Goal: Information Seeking & Learning: Understand process/instructions

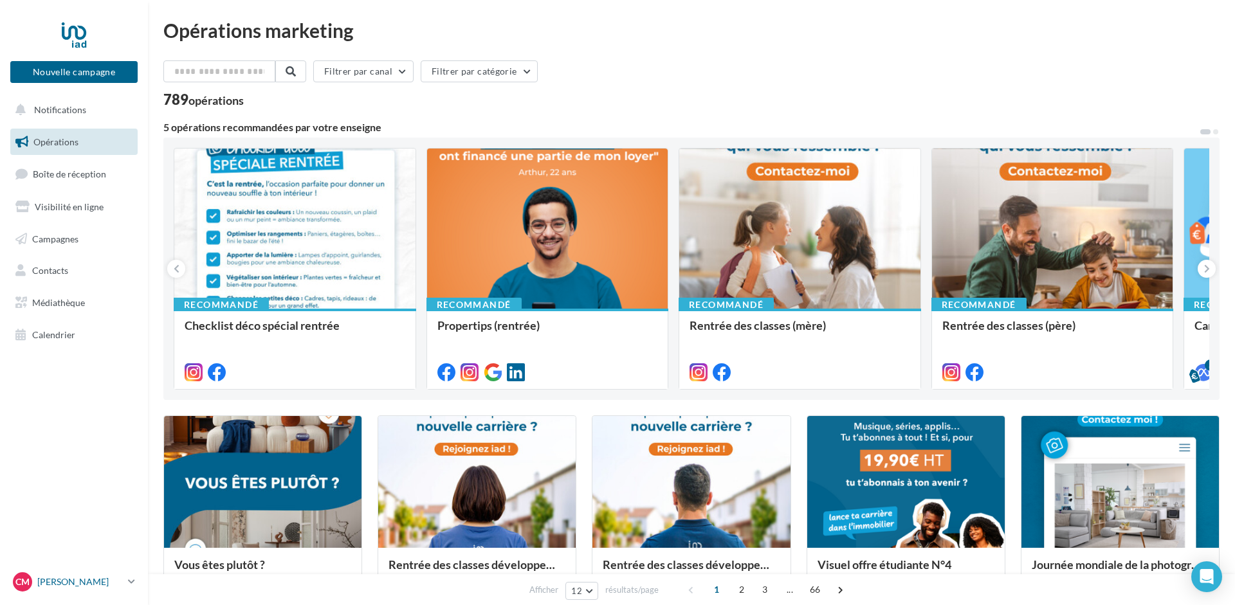
click at [104, 573] on div "CM [PERSON_NAME] [PERSON_NAME][EMAIL_ADDRESS][PERSON_NAME][DOMAIN_NAME]" at bounding box center [68, 581] width 110 height 19
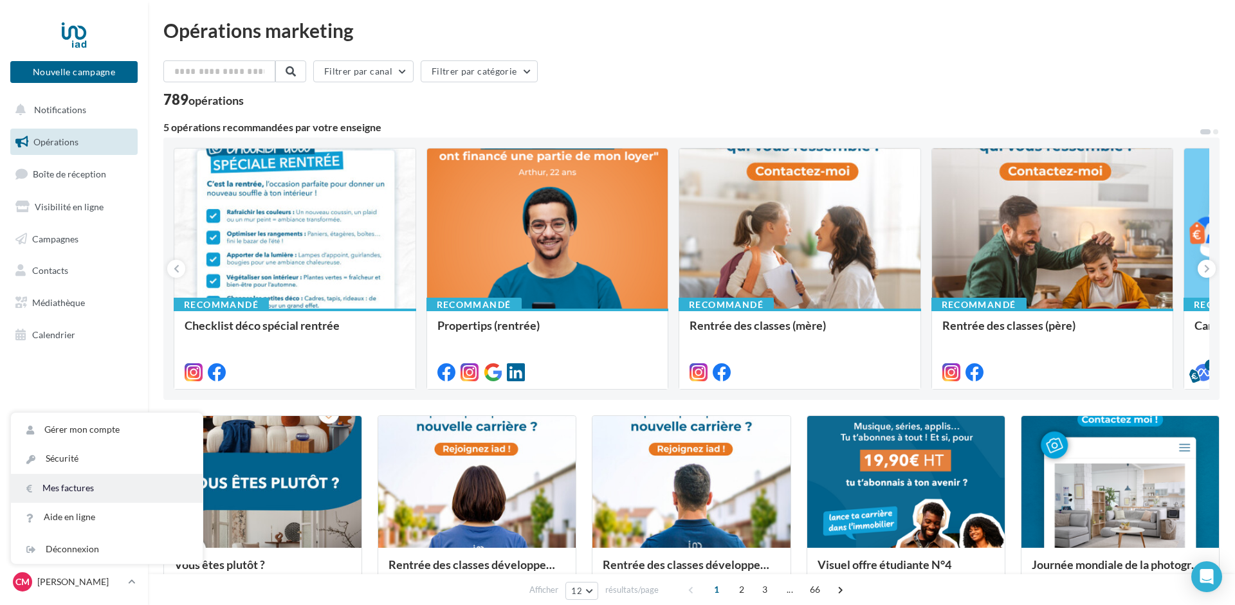
click at [78, 489] on link "Mes factures" at bounding box center [107, 488] width 192 height 29
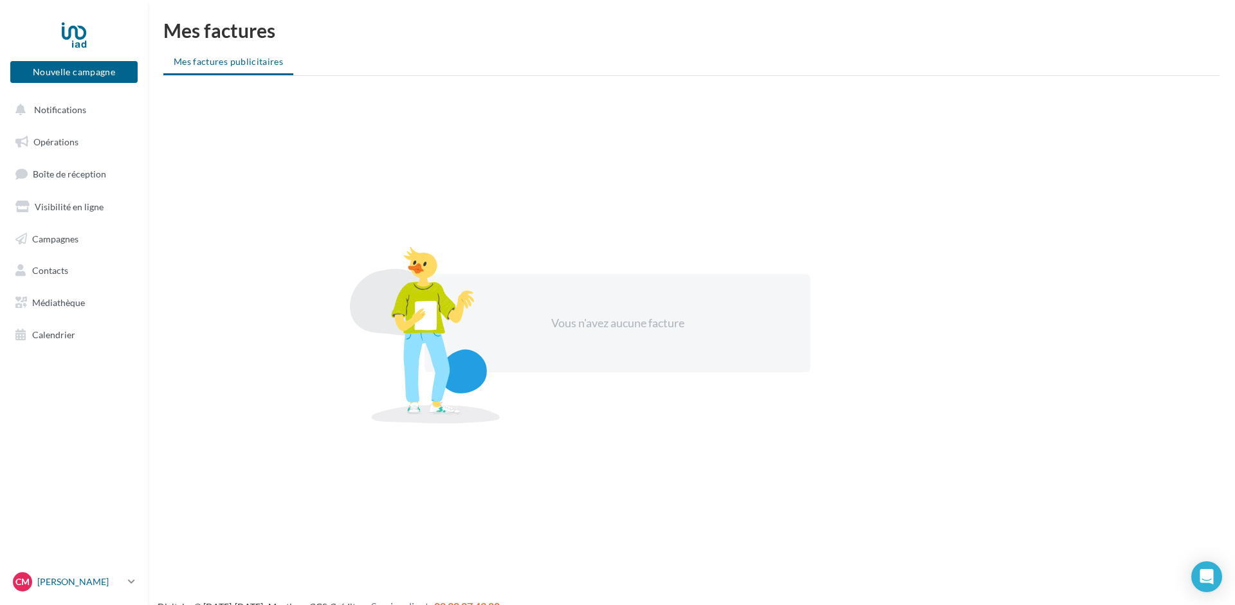
click at [107, 574] on div "CM [PERSON_NAME] [PERSON_NAME][EMAIL_ADDRESS][PERSON_NAME][DOMAIN_NAME]" at bounding box center [68, 581] width 110 height 19
click at [78, 428] on link "Gérer mon compte" at bounding box center [107, 429] width 192 height 29
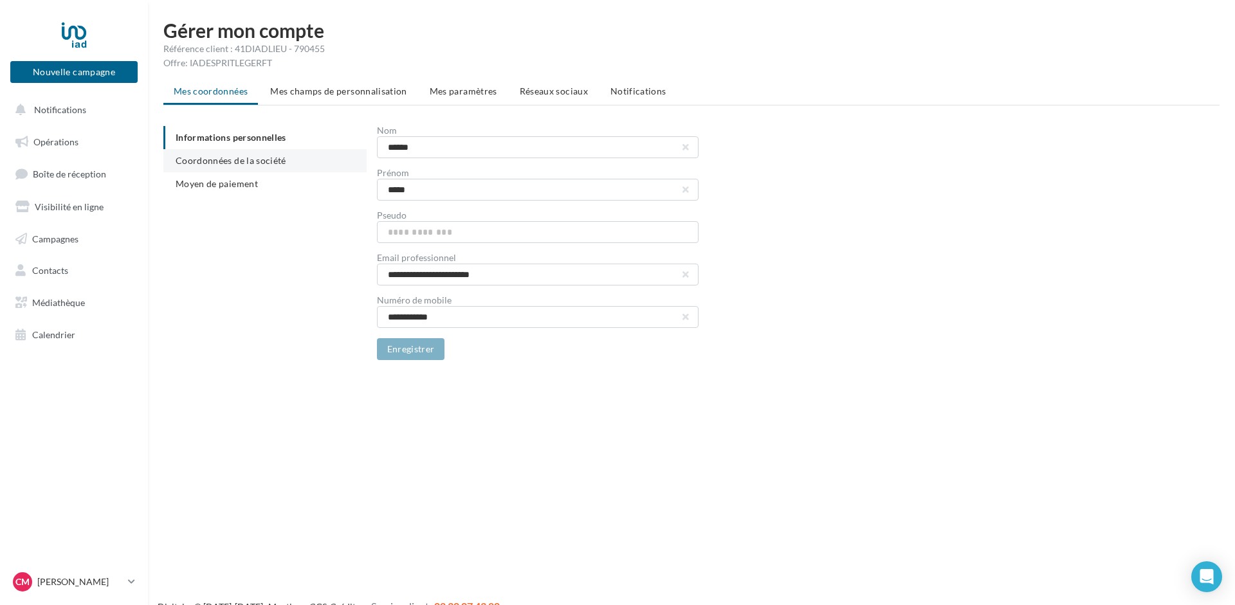
click at [210, 156] on span "Coordonnées de la société" at bounding box center [231, 160] width 111 height 11
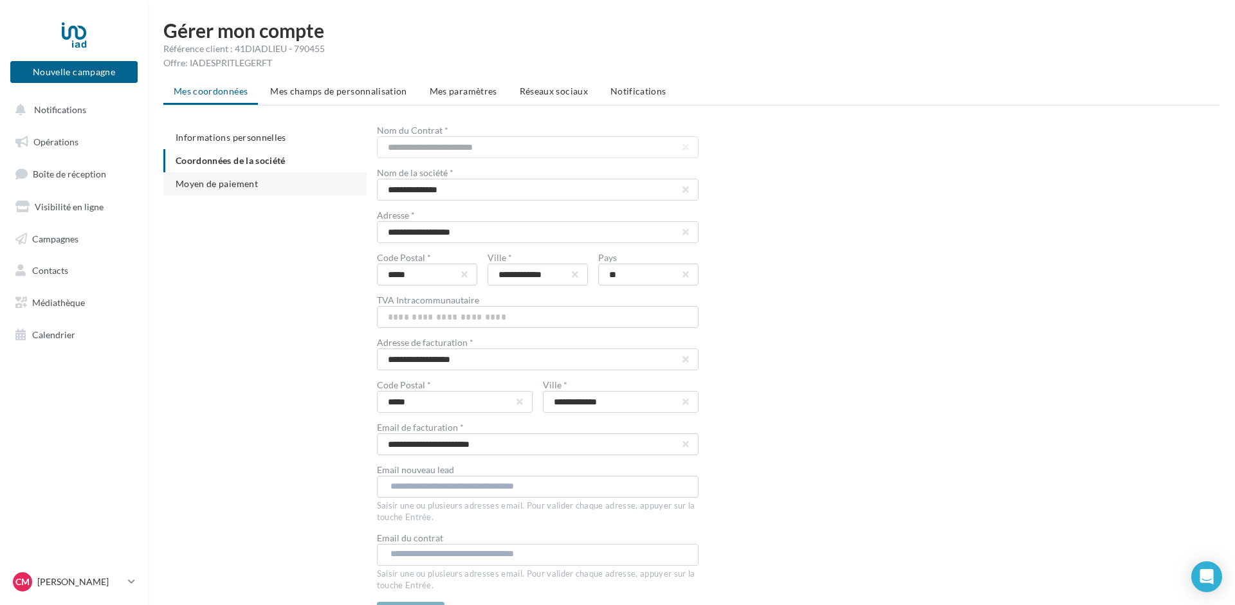
click at [204, 184] on span "Moyen de paiement" at bounding box center [217, 183] width 82 height 11
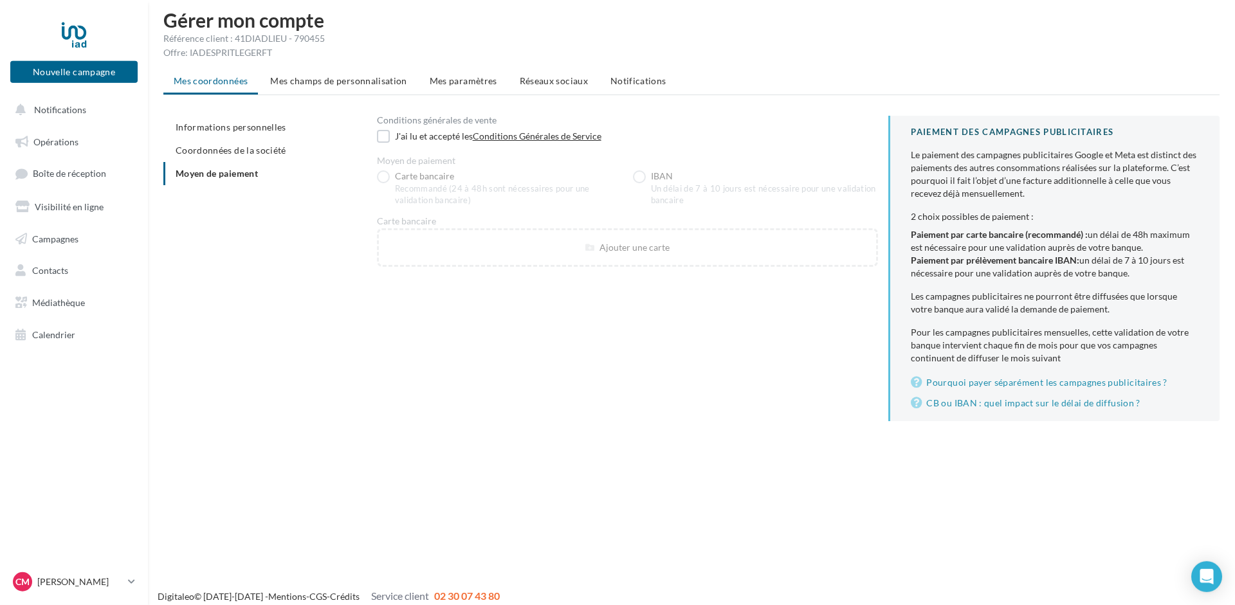
scroll to position [21, 0]
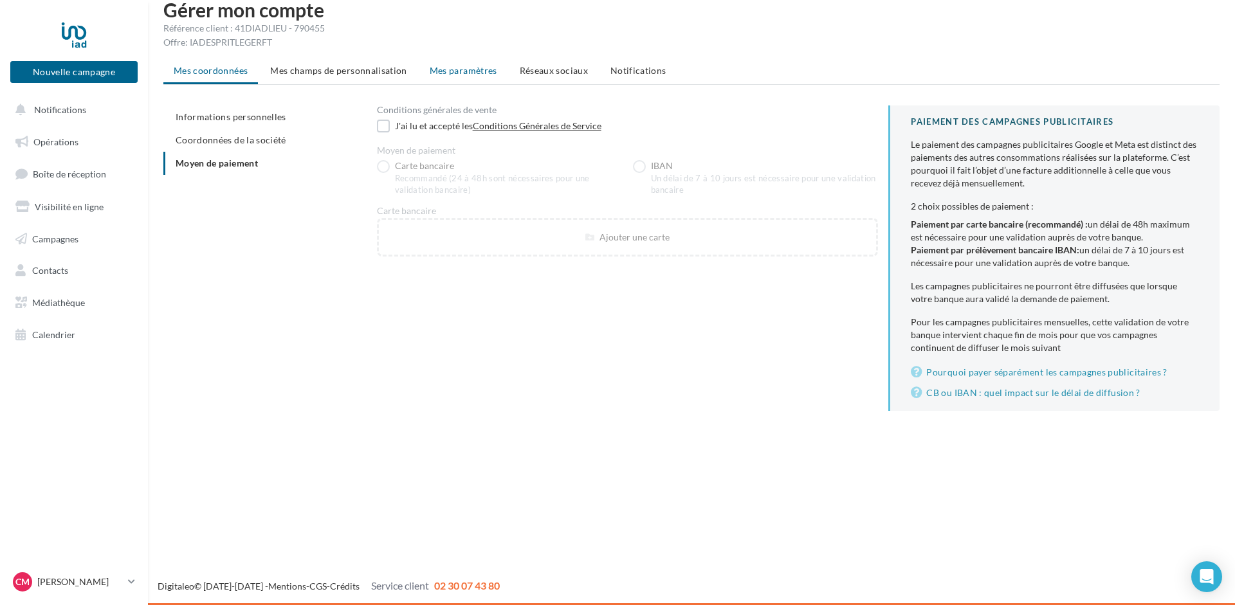
click at [465, 64] on li "Mes paramètres" at bounding box center [463, 70] width 88 height 23
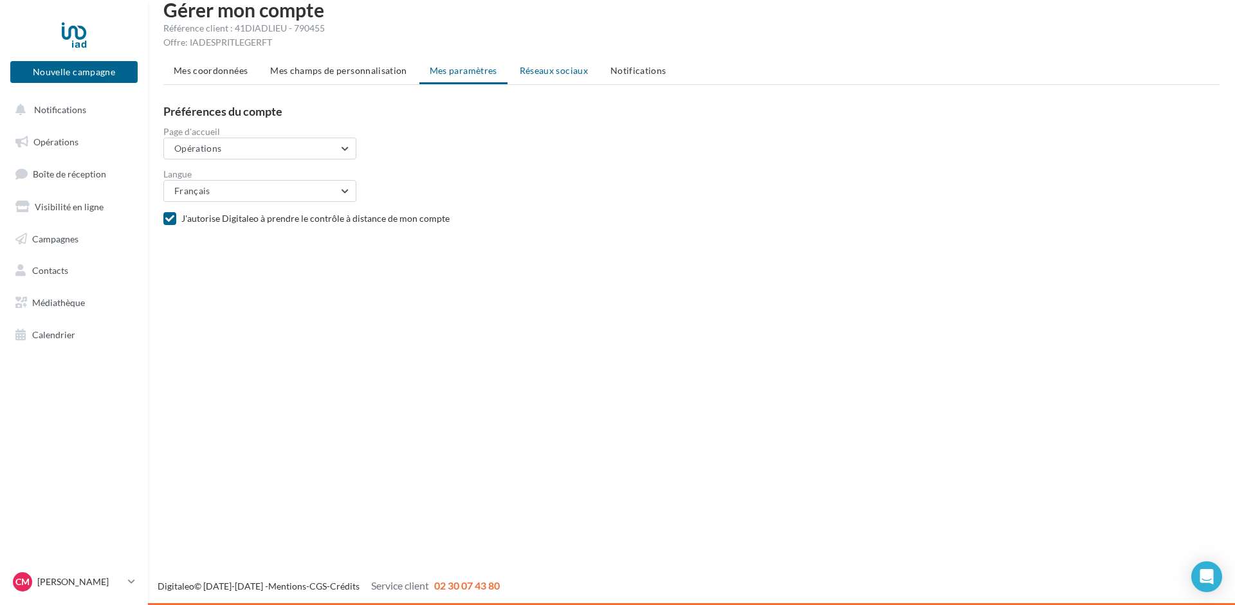
click at [547, 70] on span "Réseaux sociaux" at bounding box center [554, 70] width 68 height 11
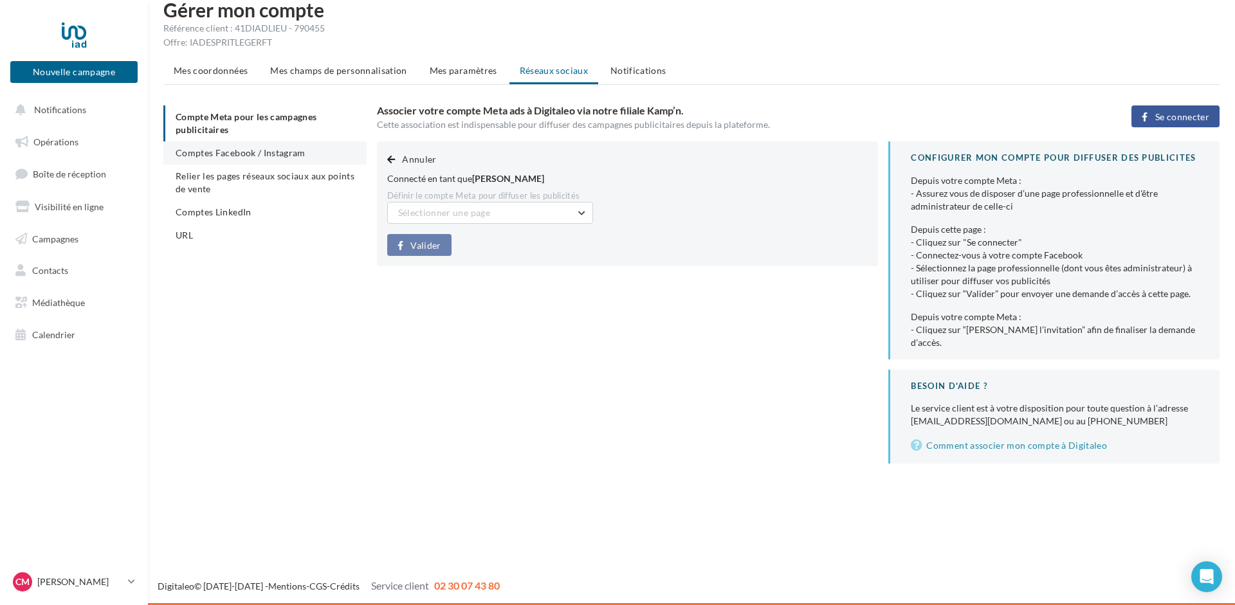
click at [212, 150] on span "Comptes Facebook / Instagram" at bounding box center [241, 152] width 130 height 11
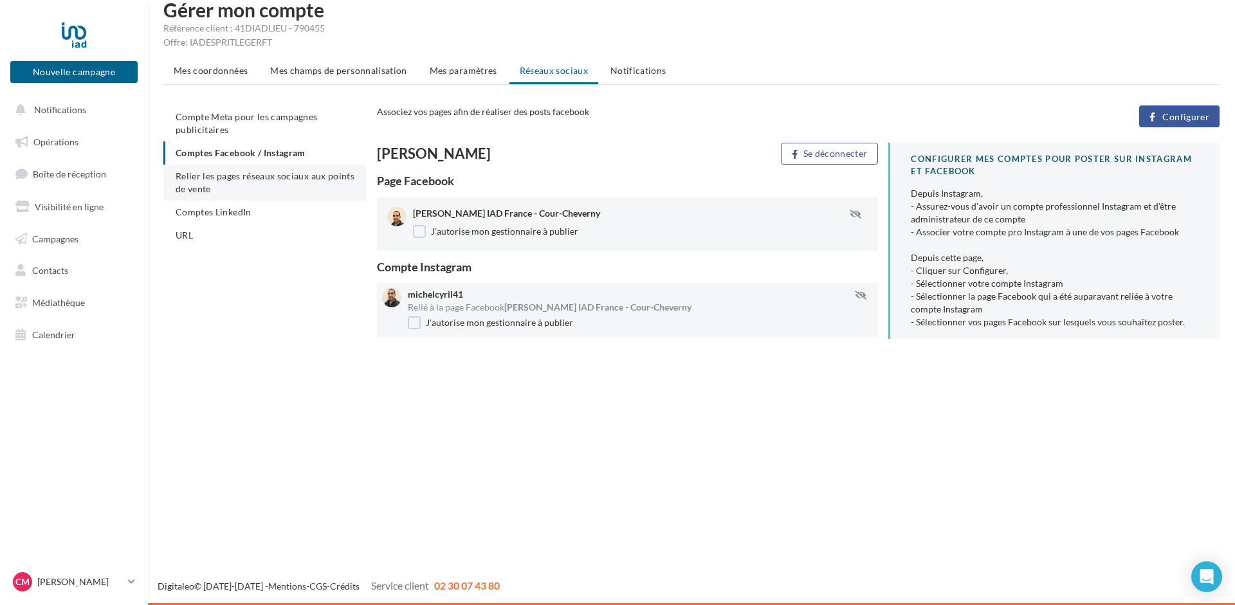
click at [215, 177] on span "Relier les pages réseaux sociaux aux points de vente" at bounding box center [265, 182] width 179 height 24
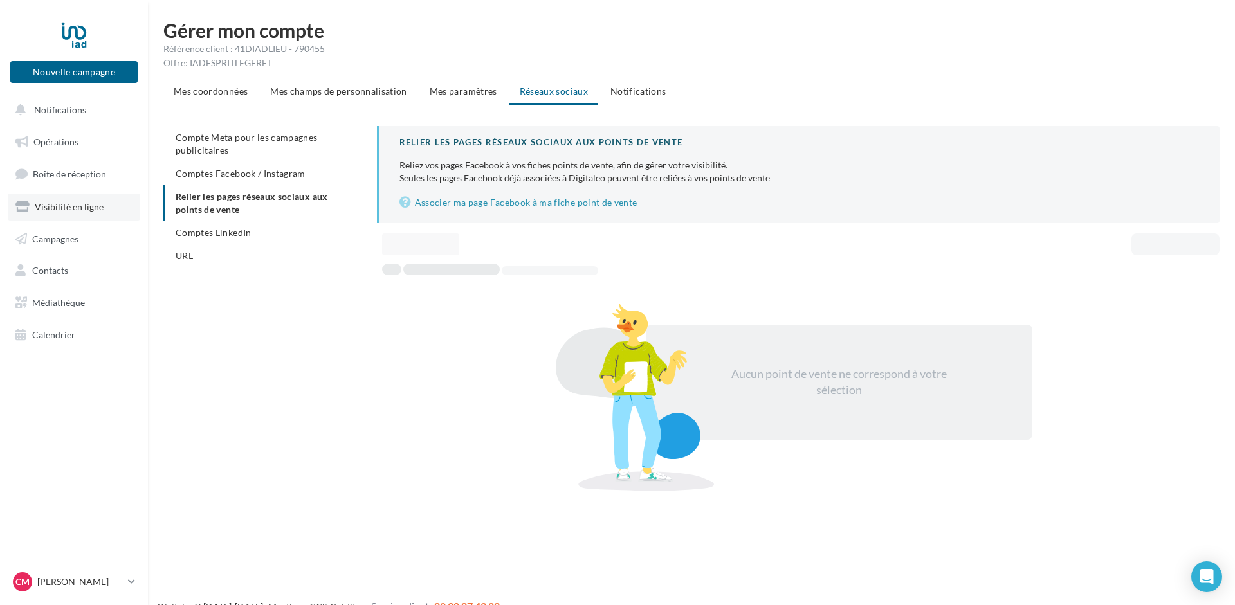
click at [44, 202] on span "Visibilité en ligne" at bounding box center [69, 206] width 69 height 11
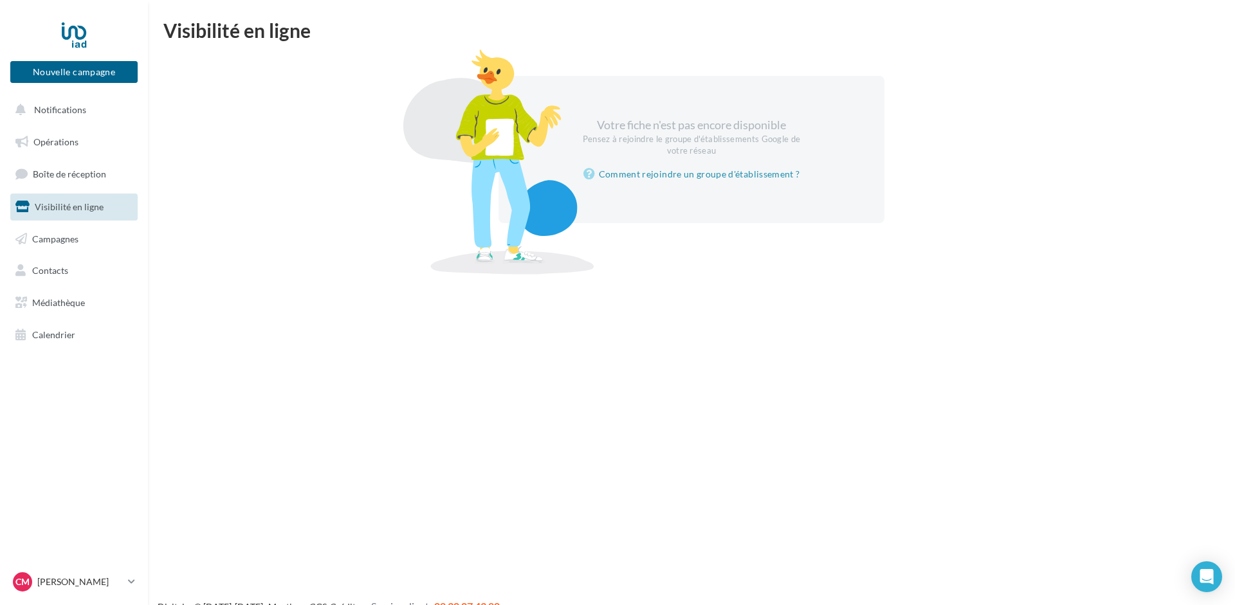
drag, startPoint x: 718, startPoint y: 154, endPoint x: 577, endPoint y: 129, distance: 142.4
click at [577, 129] on div "Votre fiche n'est pas encore disponible Pensez à rejoindre le groupe d'établiss…" at bounding box center [691, 149] width 386 height 147
click at [636, 155] on div "Pensez à rejoindre le groupe d'établissements Google de votre réseau" at bounding box center [691, 145] width 221 height 23
click at [726, 169] on link "Comment rejoindre un groupe d'établissement ?" at bounding box center [691, 174] width 217 height 15
